Goal: Task Accomplishment & Management: Complete application form

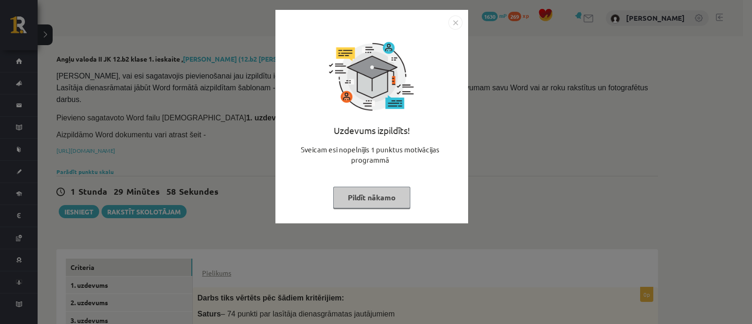
click at [363, 204] on button "Pildīt nākamo" at bounding box center [371, 198] width 77 height 22
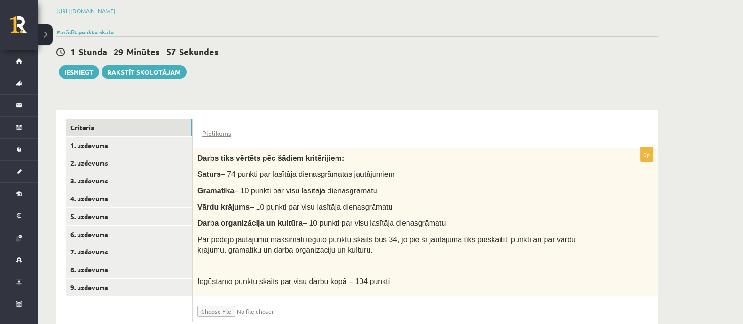
scroll to position [151, 0]
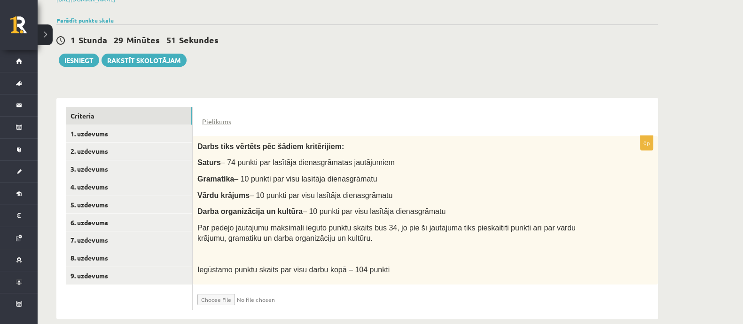
click at [237, 289] on input "file" at bounding box center [253, 297] width 112 height 16
type input "**********"
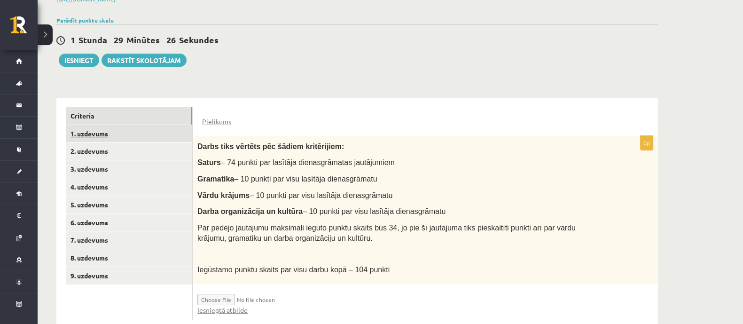
click at [80, 125] on link "1. uzdevums" at bounding box center [129, 133] width 126 height 17
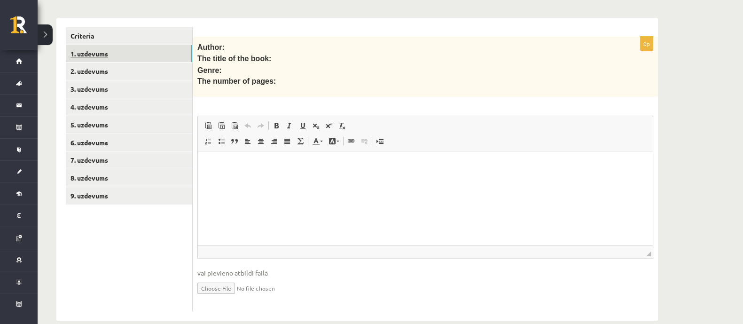
scroll to position [232, 0]
click at [99, 62] on link "2. uzdevums" at bounding box center [129, 70] width 126 height 17
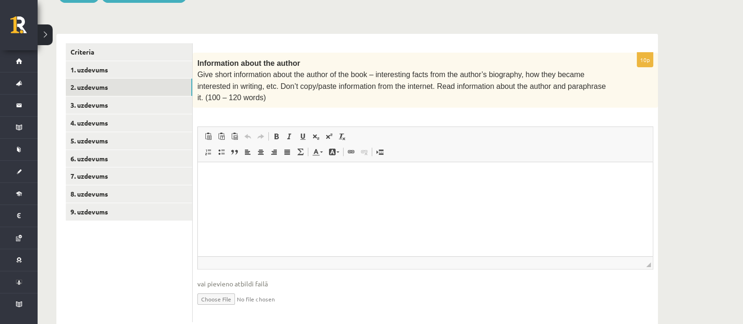
scroll to position [0, 0]
click at [107, 96] on link "3. uzdevums" at bounding box center [129, 104] width 126 height 17
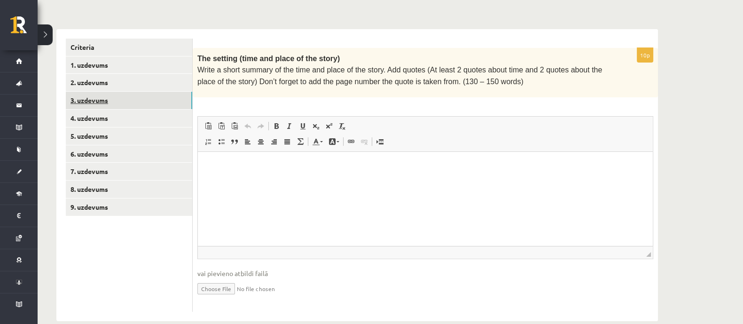
scroll to position [221, 0]
click at [101, 109] on link "4. uzdevums" at bounding box center [129, 117] width 126 height 17
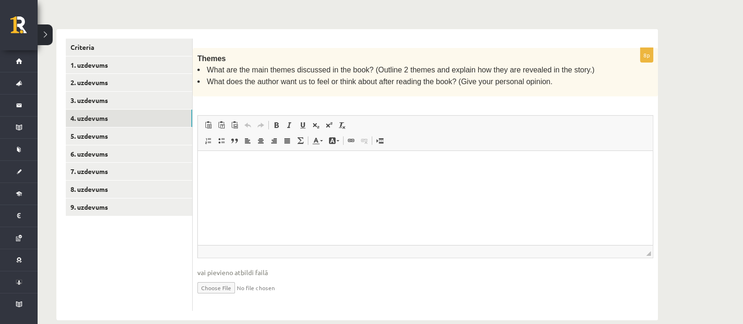
scroll to position [0, 0]
click at [95, 127] on link "5. uzdevums" at bounding box center [129, 135] width 126 height 17
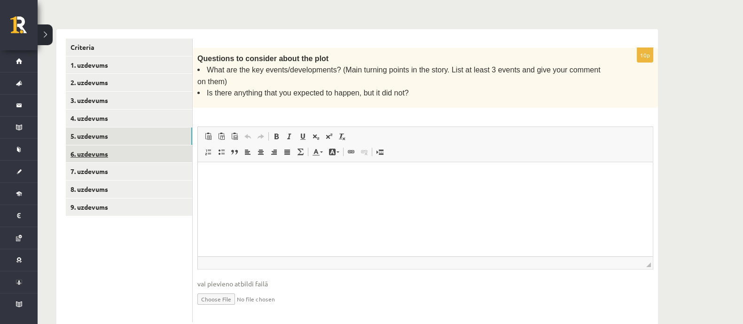
click at [91, 145] on link "6. uzdevums" at bounding box center [129, 153] width 126 height 17
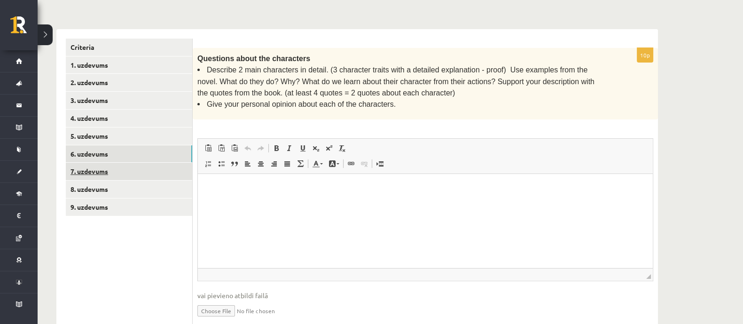
click at [103, 163] on link "7. uzdevums" at bounding box center [129, 171] width 126 height 17
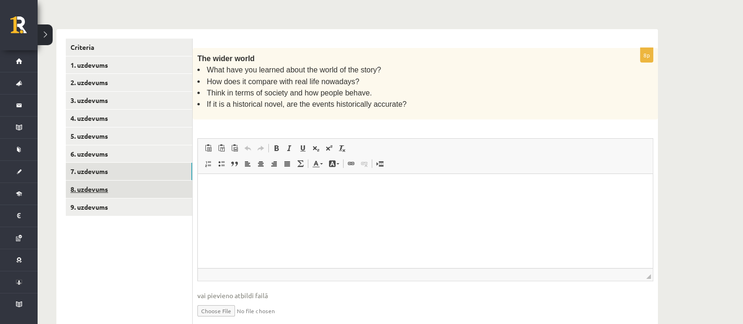
click at [93, 181] on link "8. uzdevums" at bounding box center [129, 189] width 126 height 17
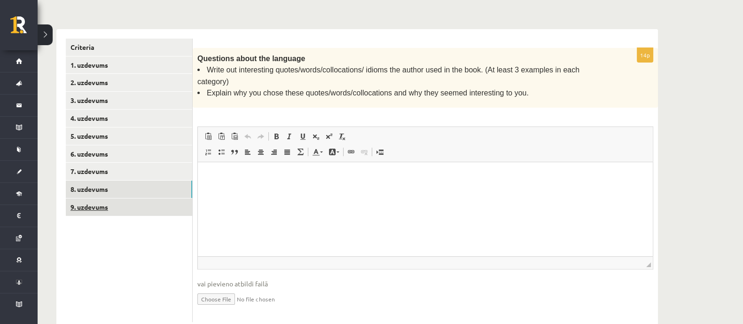
click at [100, 198] on link "9. uzdevums" at bounding box center [129, 206] width 126 height 17
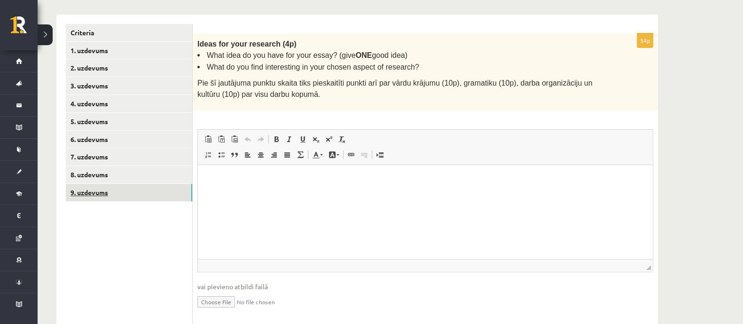
click at [99, 184] on link "9. uzdevums" at bounding box center [129, 192] width 126 height 17
click at [85, 42] on link "1. uzdevums" at bounding box center [129, 50] width 126 height 17
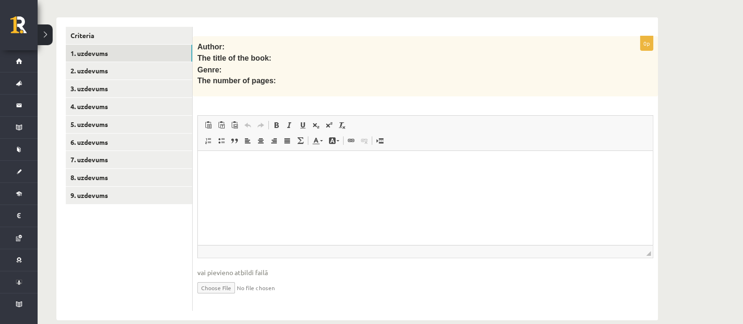
click at [225, 277] on input "file" at bounding box center [425, 286] width 456 height 19
type input "**********"
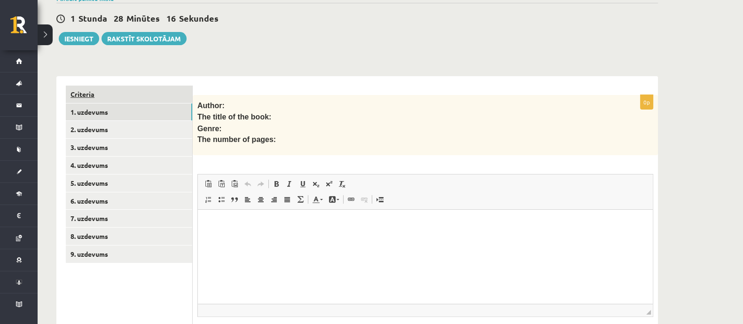
click at [82, 86] on link "Criteria" at bounding box center [129, 94] width 126 height 17
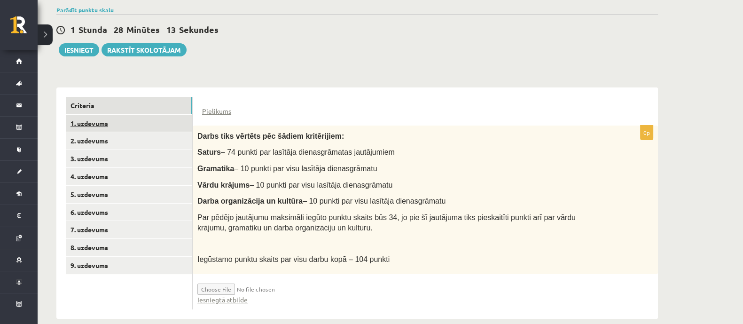
click at [108, 115] on link "1. uzdevums" at bounding box center [129, 123] width 126 height 17
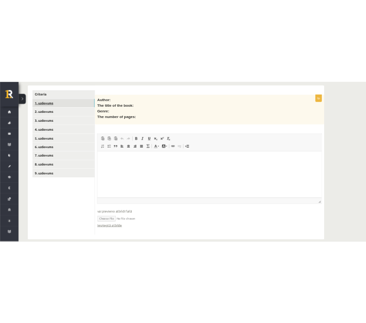
scroll to position [242, 0]
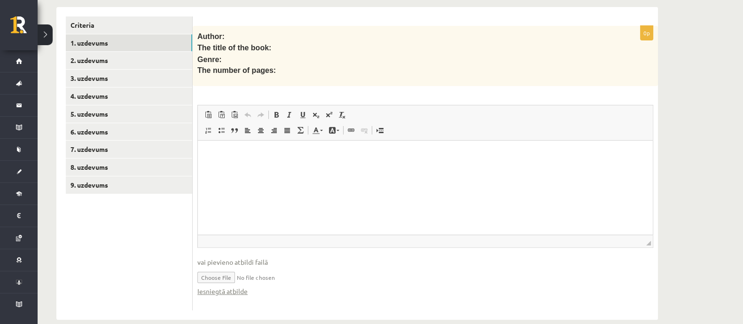
click at [217, 267] on input "file" at bounding box center [425, 276] width 456 height 19
type input "**********"
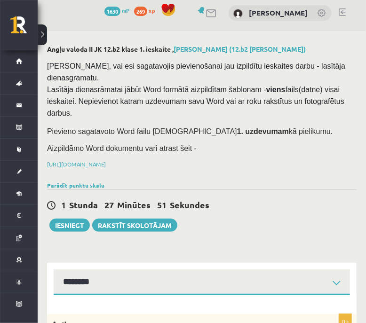
scroll to position [0, 0]
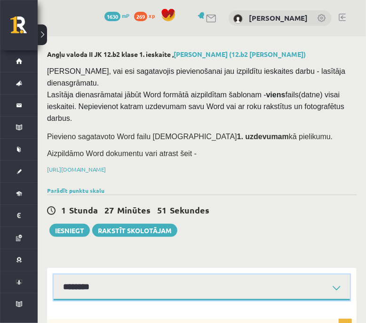
click at [134, 275] on select "**********" at bounding box center [202, 288] width 296 height 26
click at [54, 275] on select "**********" at bounding box center [202, 288] width 296 height 26
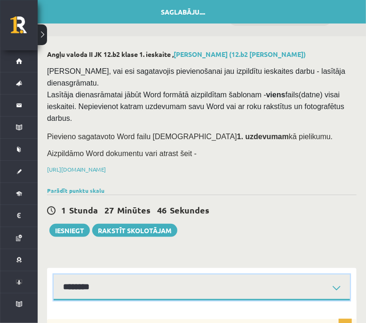
click at [118, 275] on select "**********" at bounding box center [202, 288] width 296 height 26
select select "**********"
click at [54, 275] on select "**********" at bounding box center [202, 288] width 296 height 26
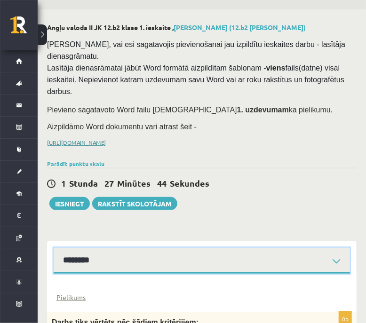
scroll to position [207, 0]
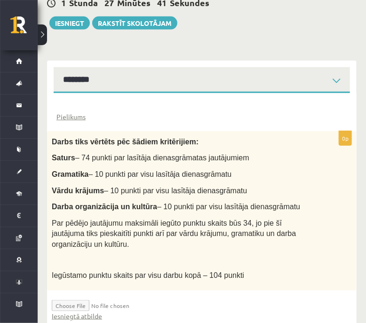
click at [63, 295] on input "file" at bounding box center [108, 303] width 112 height 16
click at [90, 311] on link "Iesniegtā atbilde" at bounding box center [77, 316] width 50 height 10
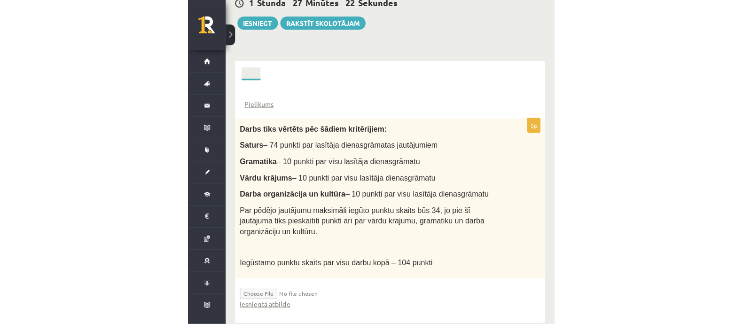
scroll to position [162, 0]
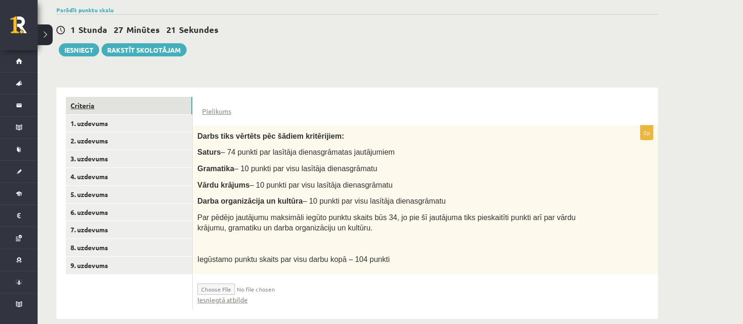
click at [81, 97] on link "Criteria" at bounding box center [129, 105] width 126 height 17
click at [93, 115] on link "1. uzdevums" at bounding box center [129, 123] width 126 height 17
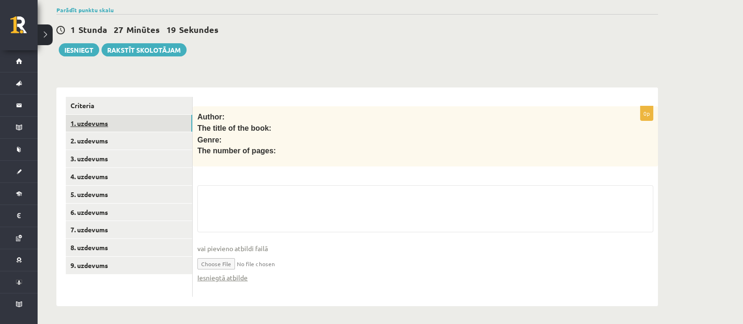
scroll to position [149, 0]
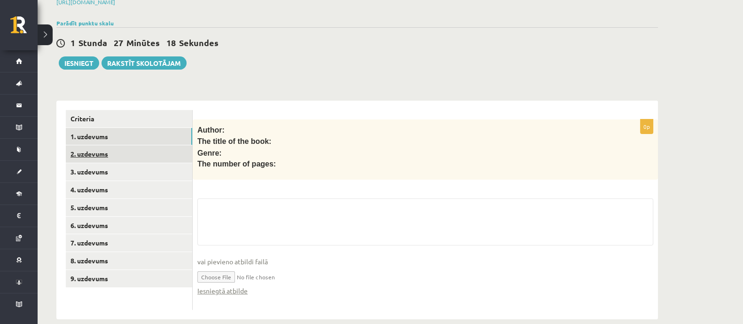
click at [96, 145] on link "2. uzdevums" at bounding box center [129, 153] width 126 height 17
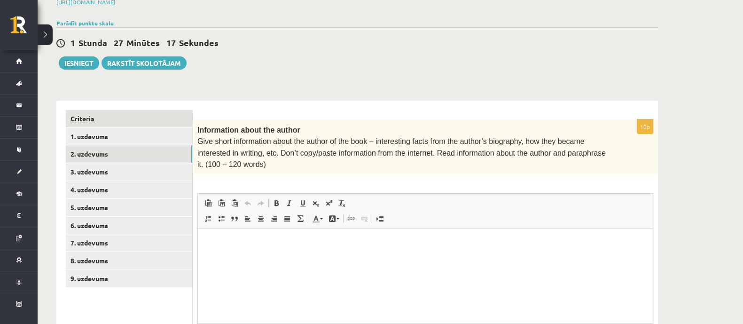
scroll to position [0, 0]
click at [96, 130] on link "1. uzdevums" at bounding box center [129, 136] width 126 height 17
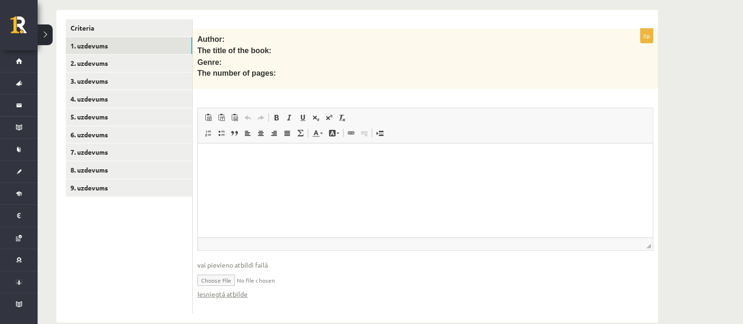
scroll to position [242, 0]
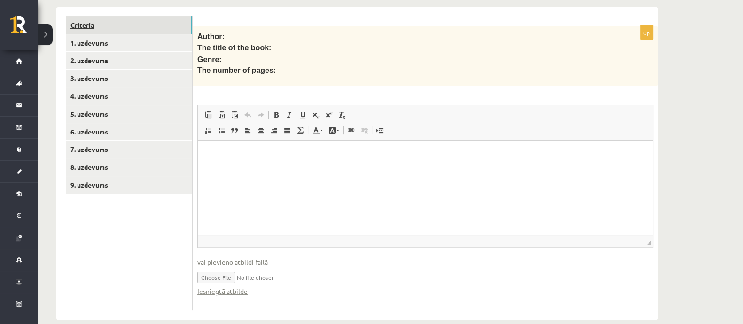
click at [83, 17] on link "Criteria" at bounding box center [129, 24] width 126 height 17
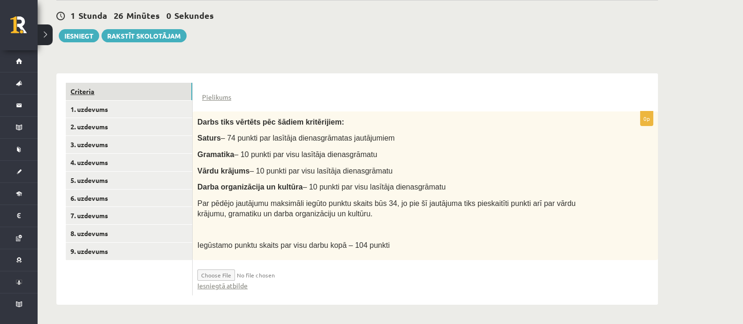
scroll to position [162, 0]
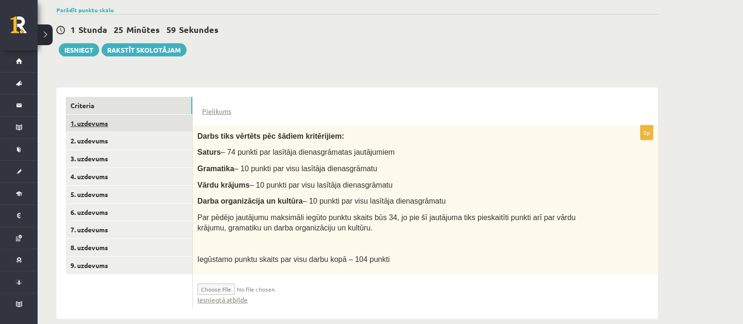
click at [87, 115] on link "1. uzdevums" at bounding box center [129, 123] width 126 height 17
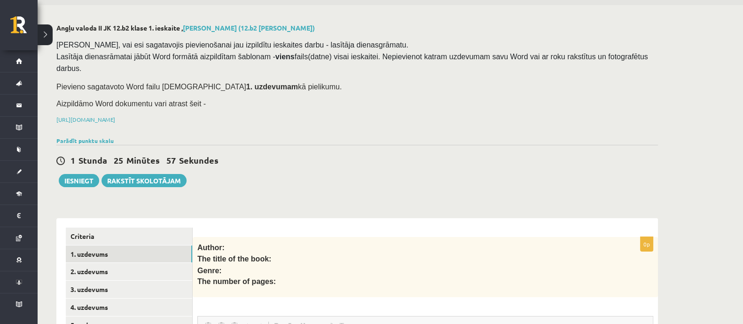
scroll to position [0, 0]
click at [79, 174] on button "Iesniegt" at bounding box center [79, 180] width 40 height 13
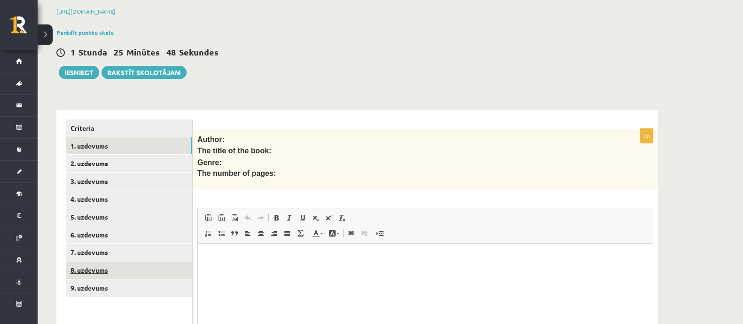
scroll to position [66, 0]
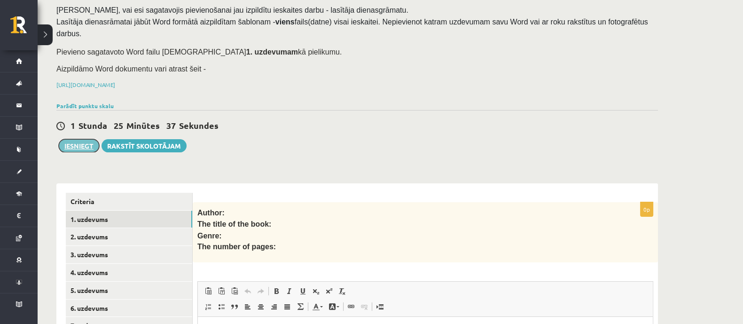
click at [81, 139] on button "Iesniegt" at bounding box center [79, 145] width 40 height 13
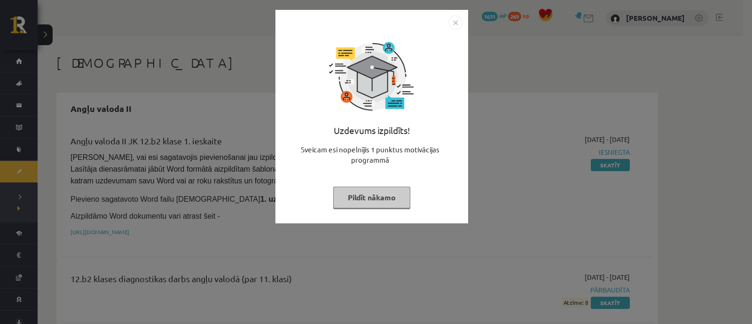
click at [335, 194] on button "Pildīt nākamo" at bounding box center [371, 198] width 77 height 22
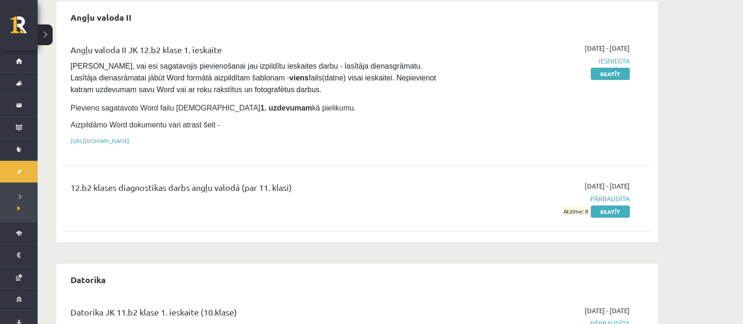
scroll to position [176, 0]
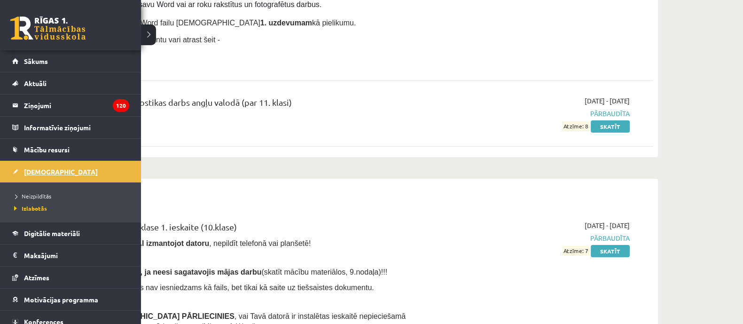
click at [40, 169] on span "[DEMOGRAPHIC_DATA]" at bounding box center [61, 171] width 74 height 8
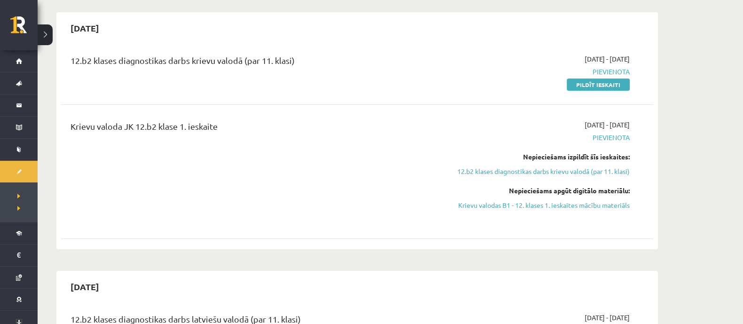
scroll to position [294, 0]
